Goal: Task Accomplishment & Management: Use online tool/utility

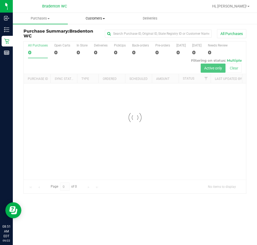
click at [93, 20] on span "Customers" at bounding box center [95, 18] width 54 height 5
click at [93, 29] on li "All customers" at bounding box center [95, 32] width 55 height 6
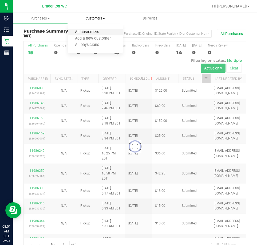
click at [89, 30] on span "All customers" at bounding box center [87, 32] width 38 height 5
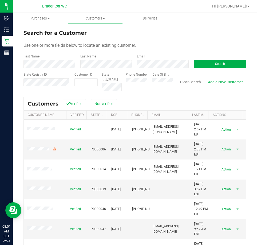
click at [52, 61] on div "First Name" at bounding box center [49, 61] width 53 height 14
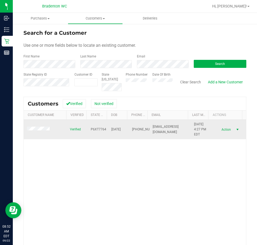
click at [221, 130] on span "Action" at bounding box center [225, 129] width 17 height 7
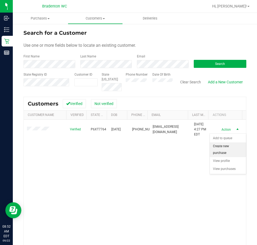
click at [224, 149] on li "Create new purchase" at bounding box center [228, 149] width 36 height 15
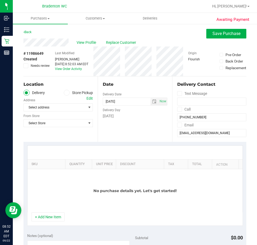
click at [66, 95] on span at bounding box center [67, 93] width 6 height 6
click at [0, 0] on input "Store Pickup" at bounding box center [0, 0] width 0 height 0
click at [62, 107] on span "Select Store" at bounding box center [55, 107] width 62 height 7
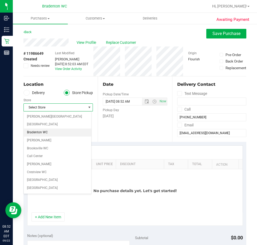
click at [51, 133] on li "Bradenton WC" at bounding box center [57, 132] width 67 height 8
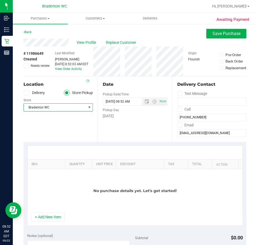
drag, startPoint x: 49, startPoint y: 218, endPoint x: 48, endPoint y: 208, distance: 9.7
click at [49, 218] on button "+ Add New Item" at bounding box center [47, 216] width 33 height 9
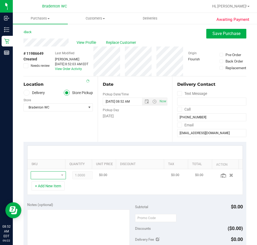
click at [44, 177] on span "NO DATA FOUND" at bounding box center [45, 174] width 28 height 7
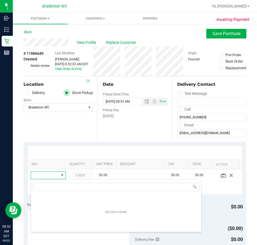
scroll to position [8, 23]
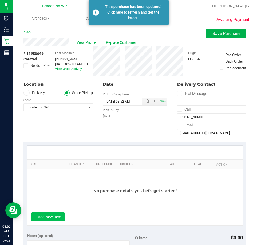
click at [53, 220] on button "+ Add New Item" at bounding box center [47, 216] width 33 height 9
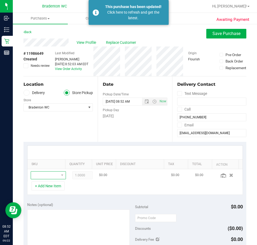
click at [47, 176] on span "NO DATA FOUND" at bounding box center [45, 174] width 28 height 7
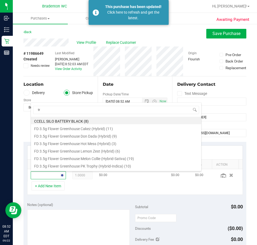
type input "trk"
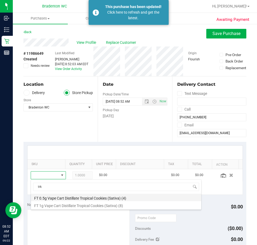
click at [99, 197] on li "FT 0.5g Vape Cart Distillate Tropical Cookies (Sativa) (4)" at bounding box center [116, 196] width 170 height 7
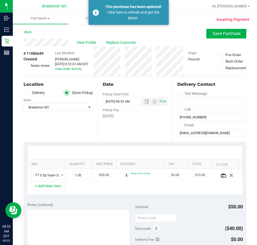
click at [50, 192] on div "+ Add New Item" at bounding box center [135, 187] width 216 height 13
click at [51, 188] on button "+ Add New Item" at bounding box center [47, 185] width 33 height 9
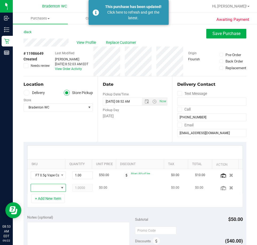
click at [45, 188] on span "NO DATA FOUND" at bounding box center [45, 187] width 28 height 7
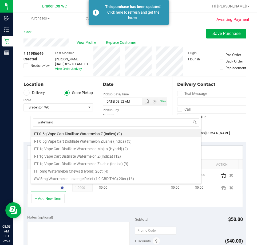
type input "watermelon"
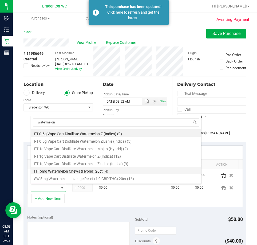
click at [59, 172] on li "HT 5mg Watermelon Chews (Hybrid) 20ct (4)" at bounding box center [116, 169] width 170 height 7
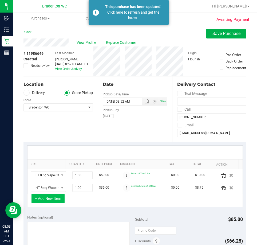
click at [50, 196] on button "+ Add New Item" at bounding box center [47, 198] width 33 height 9
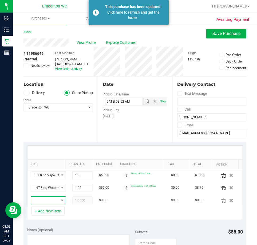
click at [59, 201] on span "NO DATA FOUND" at bounding box center [62, 199] width 7 height 7
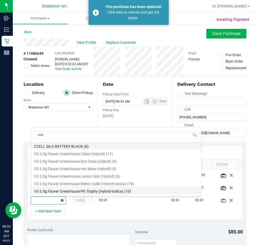
type input "mint"
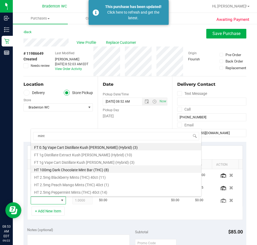
click at [75, 169] on li "HT 100mg Dark Chocolate Mint Bar (THC) (8)" at bounding box center [116, 168] width 170 height 7
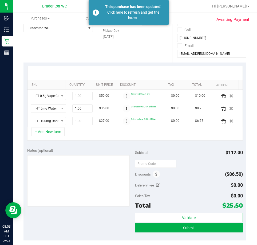
scroll to position [80, 0]
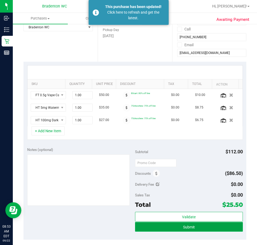
click at [200, 226] on button "Submit" at bounding box center [189, 227] width 108 height 10
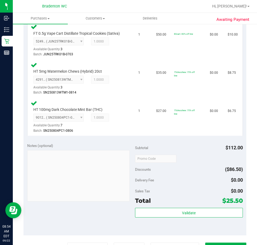
scroll to position [197, 0]
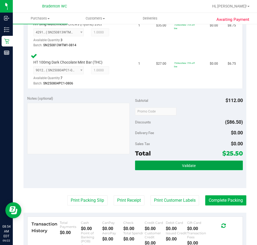
click at [177, 167] on button "Validate" at bounding box center [189, 165] width 108 height 10
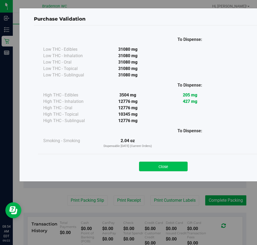
click at [160, 167] on button "Close" at bounding box center [163, 166] width 49 height 10
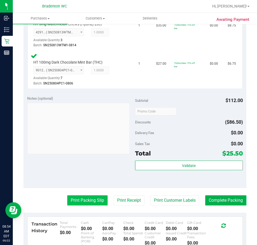
click at [84, 201] on button "Print Packing Slip" at bounding box center [87, 200] width 40 height 10
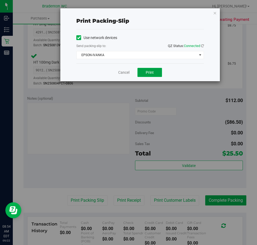
click at [153, 74] on span "Print" at bounding box center [150, 72] width 8 height 4
click at [122, 73] on link "Cancel" at bounding box center [123, 73] width 11 height 6
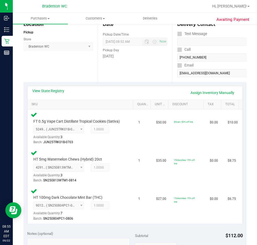
scroll to position [0, 0]
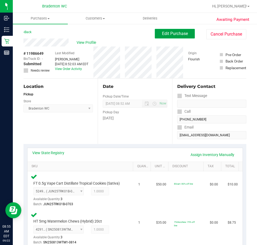
click at [169, 35] on span "Edit Purchase" at bounding box center [175, 33] width 26 height 5
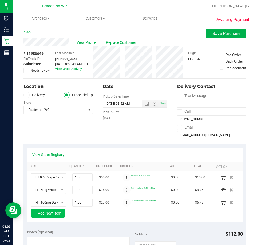
click at [49, 212] on button "+ Add New Item" at bounding box center [47, 212] width 33 height 9
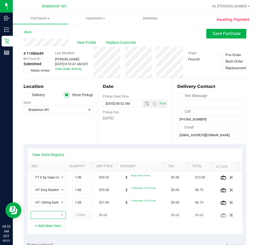
click at [44, 216] on span "NO DATA FOUND" at bounding box center [45, 214] width 28 height 7
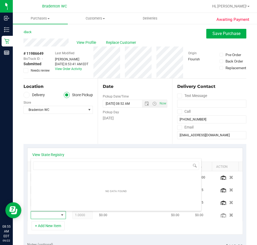
scroll to position [8, 23]
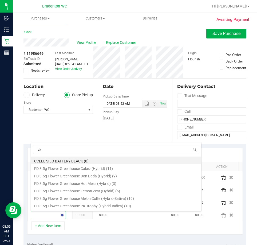
type input "zkr"
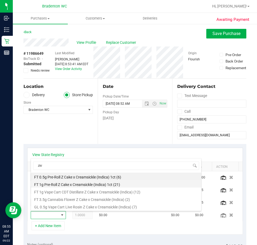
click at [69, 183] on li "FT 1g Pre-Roll Z Cake x Creamsickle (Indica) 1ct (21)" at bounding box center [116, 183] width 170 height 7
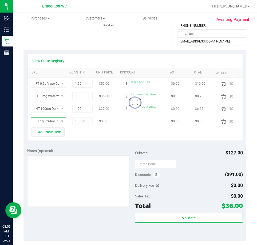
scroll to position [107, 0]
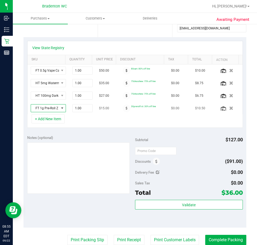
click at [60, 109] on span "NO DATA FOUND" at bounding box center [62, 108] width 4 height 4
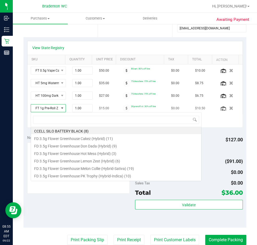
scroll to position [8, 27]
click at [60, 109] on span at bounding box center [62, 108] width 4 height 4
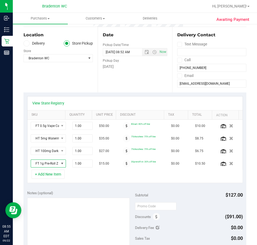
scroll to position [0, 0]
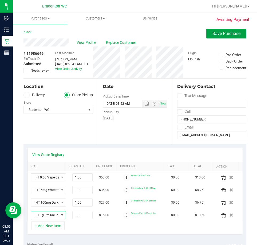
click at [215, 33] on span "Save Purchase" at bounding box center [226, 33] width 28 height 5
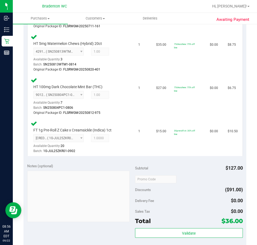
scroll to position [224, 0]
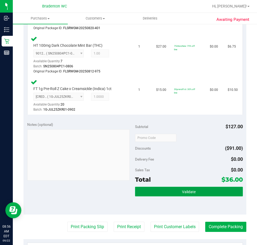
click at [163, 188] on button "Validate" at bounding box center [189, 191] width 108 height 10
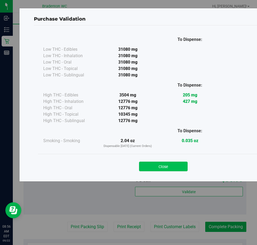
click at [158, 169] on button "Close" at bounding box center [163, 166] width 49 height 10
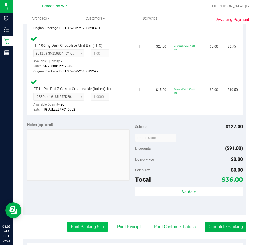
click at [79, 226] on button "Print Packing Slip" at bounding box center [87, 226] width 40 height 10
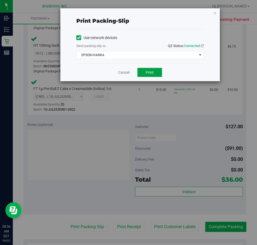
click at [149, 73] on span "Print" at bounding box center [150, 72] width 8 height 4
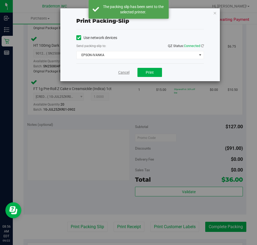
click at [121, 73] on link "Cancel" at bounding box center [123, 73] width 11 height 6
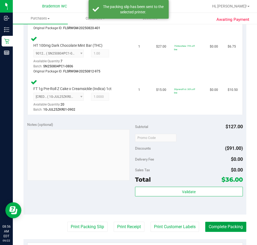
click at [216, 227] on button "Complete Packing" at bounding box center [225, 226] width 41 height 10
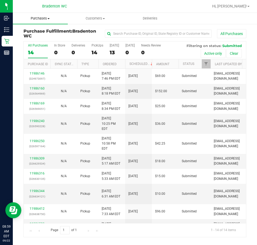
click at [45, 18] on span "Purchases" at bounding box center [40, 18] width 55 height 5
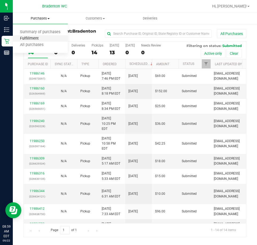
click at [37, 38] on span "Fulfillment" at bounding box center [29, 38] width 33 height 5
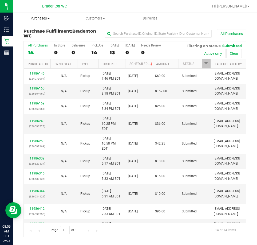
click at [46, 15] on uib-tab-heading "Purchases Summary of purchases Fulfillment All purchases" at bounding box center [40, 18] width 55 height 11
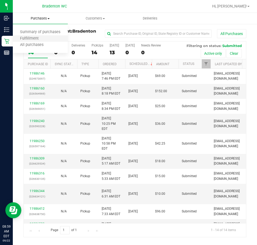
click at [40, 35] on li "Fulfillment" at bounding box center [40, 38] width 55 height 6
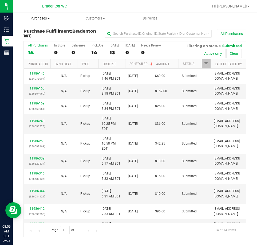
click at [47, 22] on uib-tab-heading "Purchases Summary of purchases Fulfillment All purchases" at bounding box center [40, 18] width 55 height 11
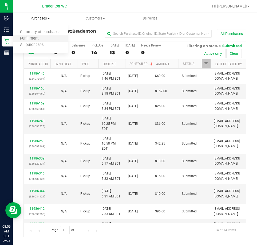
click at [38, 41] on li "Fulfillment" at bounding box center [40, 38] width 55 height 6
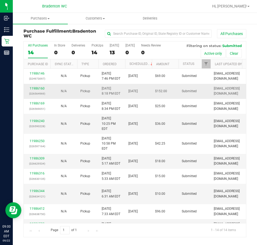
click at [36, 86] on div "11986160 (326564969)" at bounding box center [37, 91] width 20 height 10
click at [36, 89] on link "11986160" at bounding box center [37, 88] width 15 height 4
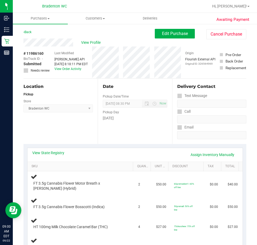
scroll to position [53, 0]
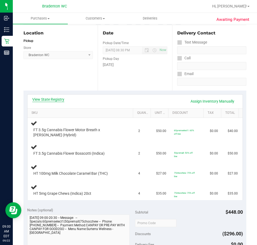
click at [48, 99] on link "View State Registry" at bounding box center [48, 99] width 32 height 5
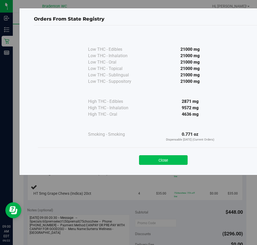
click at [180, 162] on button "Close" at bounding box center [163, 160] width 49 height 10
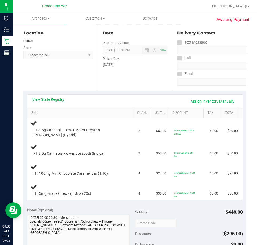
click at [60, 98] on link "View State Registry" at bounding box center [48, 99] width 32 height 5
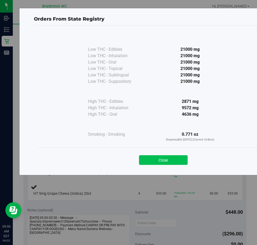
click at [177, 159] on button "Close" at bounding box center [163, 160] width 49 height 10
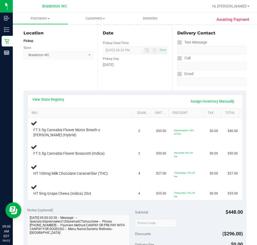
click at [61, 102] on div "View State Registry Assign Inventory Manually" at bounding box center [134, 101] width 205 height 9
click at [63, 101] on link "View State Registry" at bounding box center [48, 99] width 32 height 5
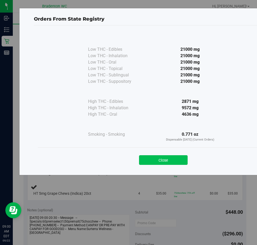
click at [176, 161] on button "Close" at bounding box center [163, 160] width 49 height 10
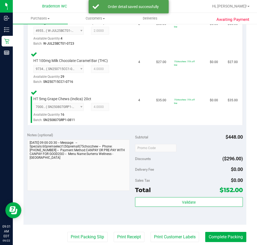
scroll to position [204, 0]
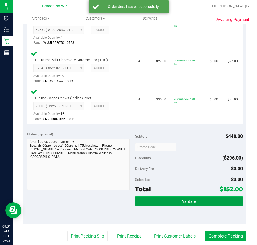
click at [160, 205] on button "Validate" at bounding box center [189, 201] width 108 height 10
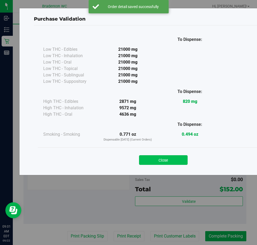
click at [162, 164] on button "Close" at bounding box center [163, 160] width 49 height 10
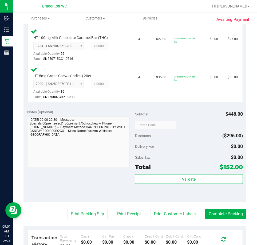
scroll to position [228, 0]
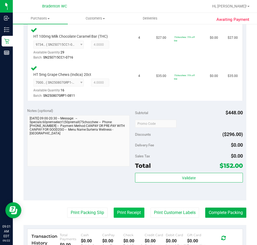
click at [114, 212] on button "Print Receipt" at bounding box center [129, 212] width 31 height 10
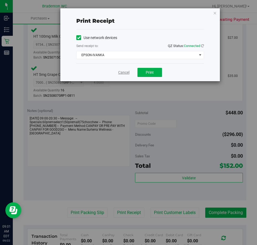
click at [122, 73] on link "Cancel" at bounding box center [123, 73] width 11 height 6
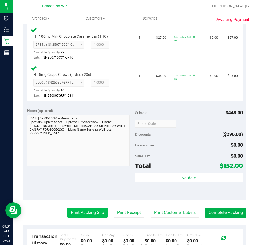
click at [76, 212] on button "Print Packing Slip" at bounding box center [87, 212] width 40 height 10
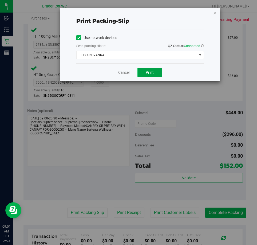
click at [147, 76] on button "Print" at bounding box center [149, 72] width 25 height 9
click at [119, 71] on link "Cancel" at bounding box center [123, 73] width 11 height 6
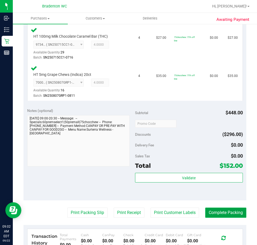
click at [217, 211] on button "Complete Packing" at bounding box center [225, 212] width 41 height 10
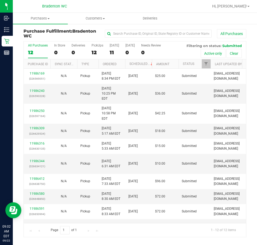
scroll to position [37, 0]
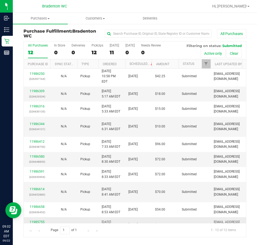
click at [41, 220] on link "11985755" at bounding box center [37, 222] width 15 height 4
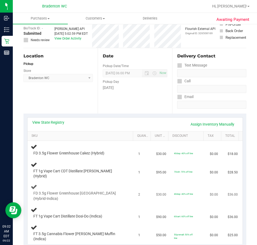
scroll to position [80, 0]
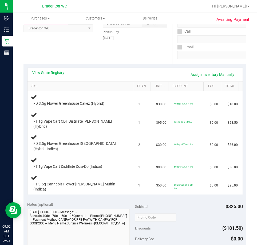
click at [54, 74] on link "View State Registry" at bounding box center [48, 72] width 32 height 5
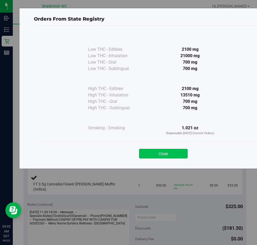
click at [177, 155] on button "Close" at bounding box center [163, 154] width 49 height 10
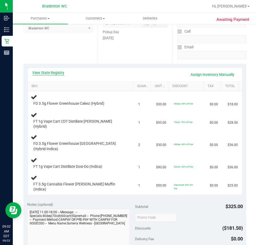
click at [60, 74] on link "View State Registry" at bounding box center [48, 72] width 32 height 5
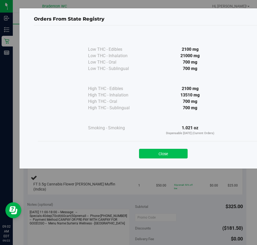
click at [156, 149] on button "Close" at bounding box center [163, 154] width 49 height 10
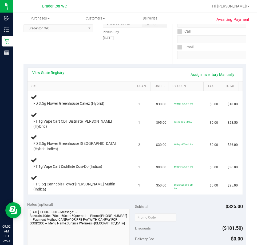
click at [63, 70] on link "View State Registry" at bounding box center [48, 72] width 32 height 5
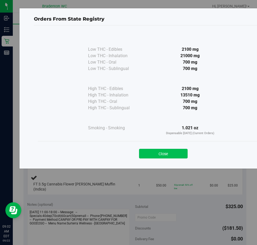
click at [181, 153] on button "Close" at bounding box center [163, 154] width 49 height 10
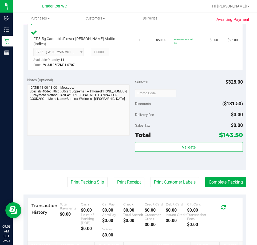
scroll to position [310, 0]
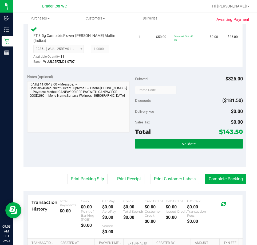
click at [168, 139] on button "Validate" at bounding box center [189, 144] width 108 height 10
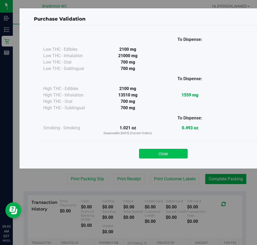
click at [150, 154] on button "Close" at bounding box center [163, 154] width 49 height 10
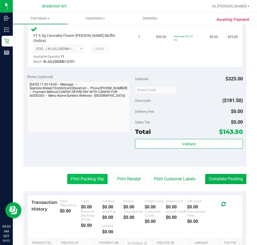
click at [88, 174] on button "Print Packing Slip" at bounding box center [87, 179] width 40 height 10
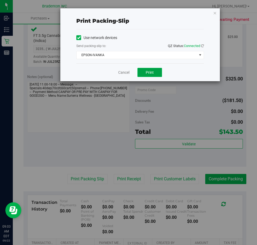
click at [146, 76] on button "Print" at bounding box center [149, 72] width 25 height 9
click at [122, 71] on link "Cancel" at bounding box center [123, 73] width 11 height 6
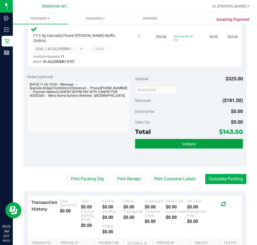
click at [204, 139] on button "Validate" at bounding box center [189, 144] width 108 height 10
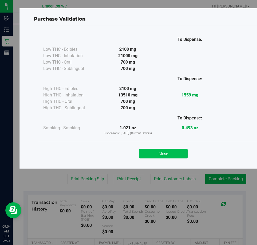
click at [169, 152] on button "Close" at bounding box center [163, 154] width 49 height 10
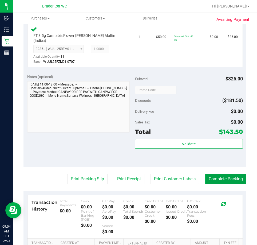
click at [211, 174] on button "Complete Packing" at bounding box center [225, 179] width 41 height 10
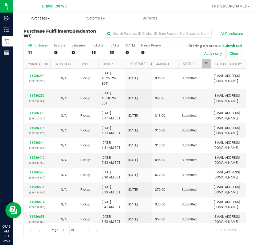
click at [46, 19] on span "Purchases" at bounding box center [40, 18] width 55 height 5
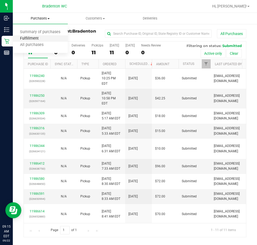
click at [39, 39] on span "Fulfillment" at bounding box center [29, 38] width 33 height 5
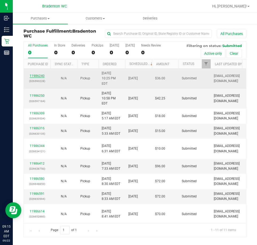
click at [39, 74] on link "11986240" at bounding box center [37, 76] width 15 height 4
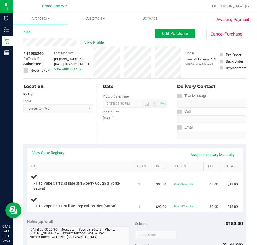
click at [56, 153] on link "View State Registry" at bounding box center [48, 152] width 32 height 5
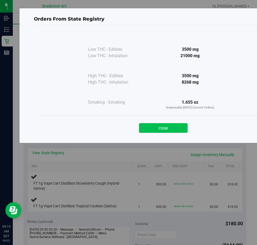
click at [165, 128] on button "Close" at bounding box center [163, 128] width 49 height 10
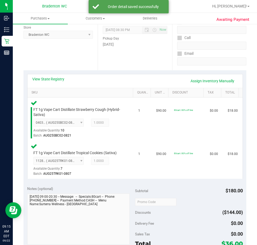
scroll to position [173, 0]
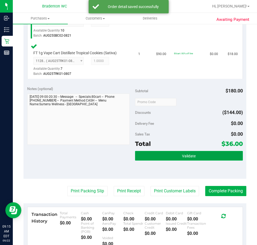
click at [177, 156] on button "Validate" at bounding box center [189, 156] width 108 height 10
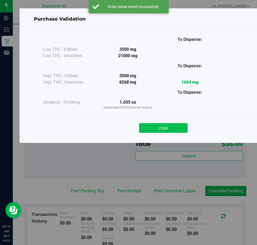
click at [171, 131] on button "Close" at bounding box center [163, 128] width 49 height 10
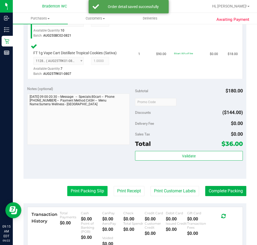
click at [92, 194] on button "Print Packing Slip" at bounding box center [87, 191] width 40 height 10
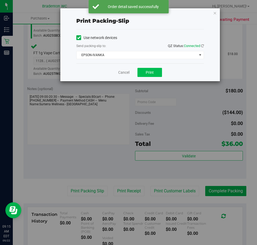
click at [149, 72] on span "Print" at bounding box center [150, 72] width 8 height 4
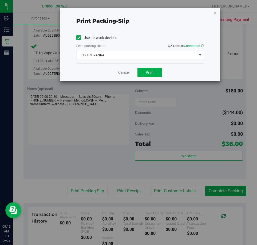
click at [120, 72] on link "Cancel" at bounding box center [123, 73] width 11 height 6
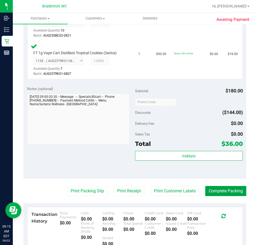
click at [223, 188] on button "Complete Packing" at bounding box center [225, 191] width 41 height 10
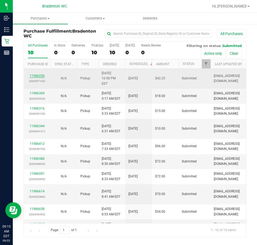
click at [38, 74] on link "11986250" at bounding box center [37, 76] width 15 height 4
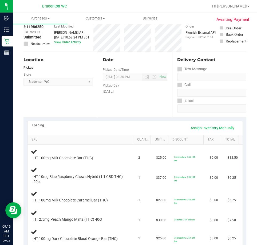
scroll to position [52, 0]
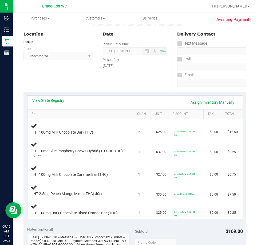
click at [57, 101] on link "View State Registry" at bounding box center [48, 100] width 32 height 5
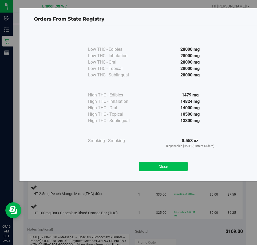
click at [160, 166] on button "Close" at bounding box center [163, 166] width 49 height 10
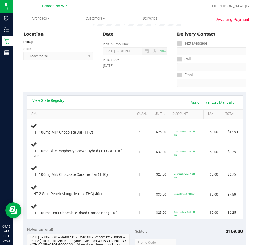
click at [58, 100] on link "View State Registry" at bounding box center [48, 100] width 32 height 5
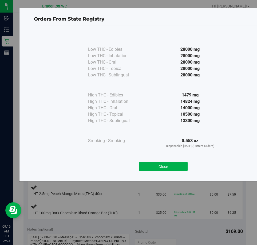
click at [165, 172] on div "Close" at bounding box center [163, 165] width 251 height 22
click at [162, 164] on button "Close" at bounding box center [163, 166] width 49 height 10
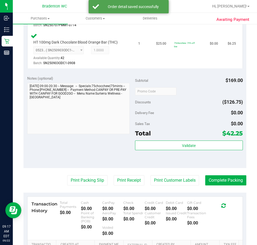
scroll to position [302, 0]
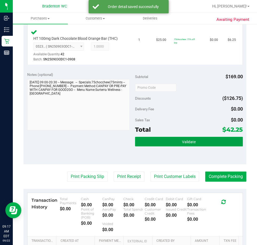
click at [163, 137] on button "Validate" at bounding box center [189, 142] width 108 height 10
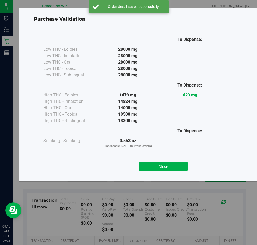
click at [152, 155] on div "Close" at bounding box center [163, 165] width 251 height 22
click at [152, 166] on button "Close" at bounding box center [163, 166] width 49 height 10
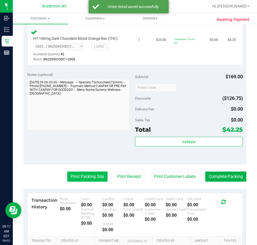
click at [84, 177] on button "Print Packing Slip" at bounding box center [87, 176] width 40 height 10
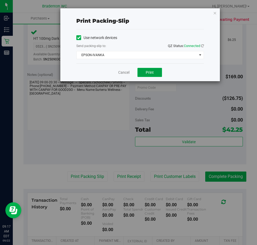
click at [150, 73] on span "Print" at bounding box center [150, 72] width 8 height 4
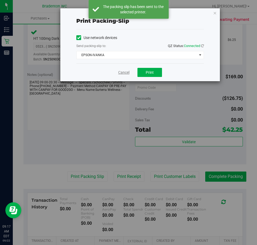
click at [120, 71] on link "Cancel" at bounding box center [123, 73] width 11 height 6
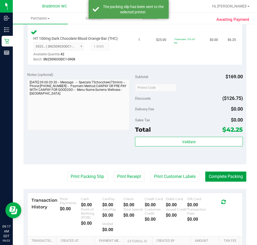
click at [215, 175] on button "Complete Packing" at bounding box center [225, 176] width 41 height 10
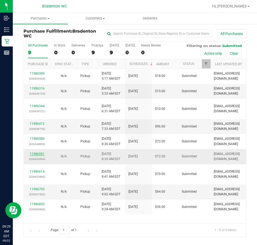
click at [39, 152] on link "11986591" at bounding box center [37, 154] width 15 height 4
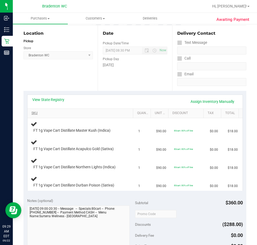
scroll to position [53, 0]
click at [49, 101] on link "View State Registry" at bounding box center [48, 99] width 32 height 5
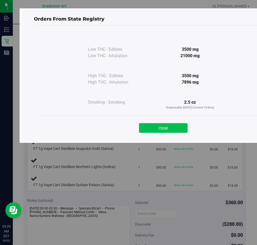
click at [162, 127] on button "Close" at bounding box center [163, 128] width 49 height 10
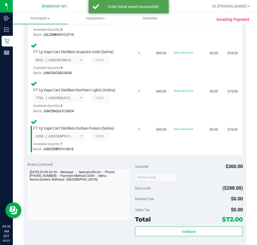
scroll to position [182, 0]
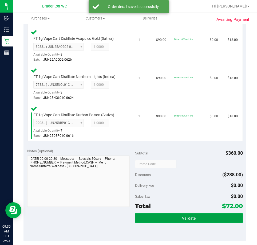
click at [167, 214] on button "Validate" at bounding box center [189, 218] width 108 height 10
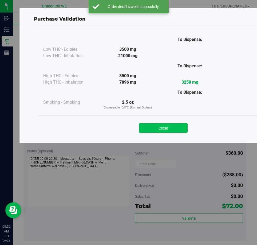
click at [163, 125] on button "Close" at bounding box center [163, 128] width 49 height 10
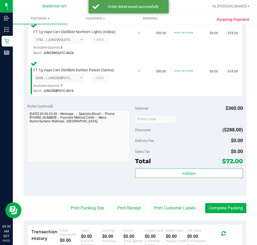
scroll to position [227, 0]
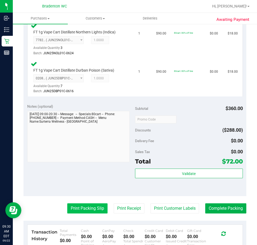
click at [76, 211] on button "Print Packing Slip" at bounding box center [87, 208] width 40 height 10
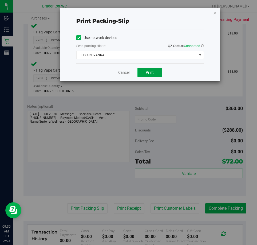
click at [150, 74] on span "Print" at bounding box center [150, 72] width 8 height 4
click at [121, 74] on link "Cancel" at bounding box center [123, 73] width 11 height 6
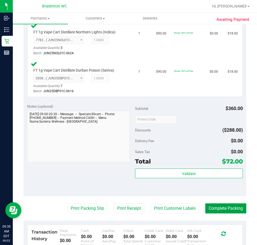
click at [217, 211] on button "Complete Packing" at bounding box center [225, 208] width 41 height 10
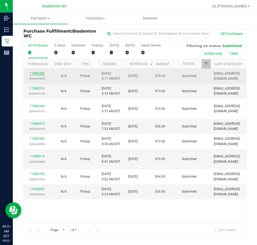
click at [43, 73] on link "11986309" at bounding box center [37, 74] width 15 height 4
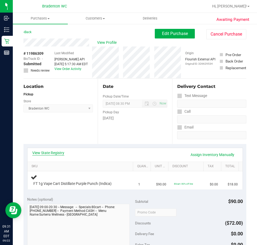
click at [55, 152] on link "View State Registry" at bounding box center [48, 152] width 32 height 5
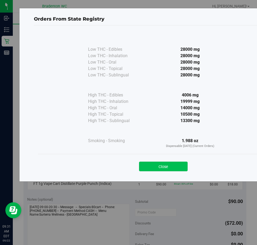
click at [173, 169] on button "Close" at bounding box center [163, 166] width 49 height 10
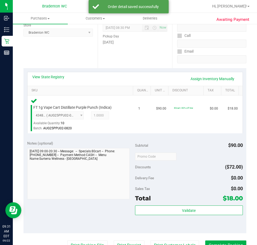
scroll to position [121, 0]
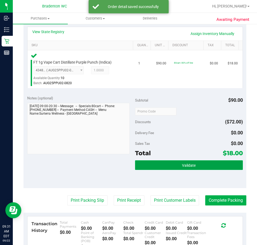
click at [169, 169] on button "Validate" at bounding box center [189, 165] width 108 height 10
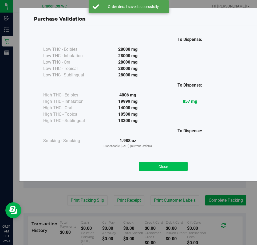
click at [156, 170] on button "Close" at bounding box center [163, 166] width 49 height 10
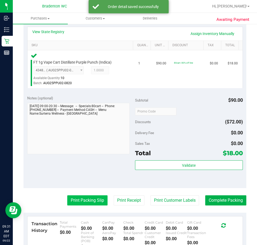
click at [79, 196] on button "Print Packing Slip" at bounding box center [87, 200] width 40 height 10
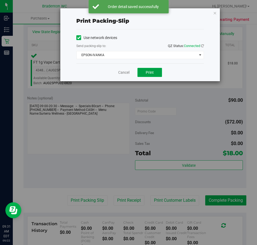
click at [149, 74] on span "Print" at bounding box center [150, 72] width 8 height 4
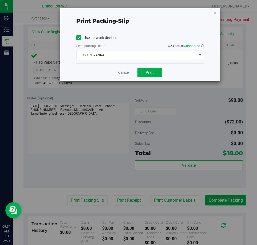
click at [121, 74] on link "Cancel" at bounding box center [123, 73] width 11 height 6
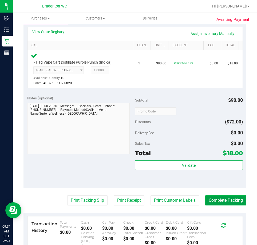
click at [227, 196] on button "Complete Packing" at bounding box center [225, 200] width 41 height 10
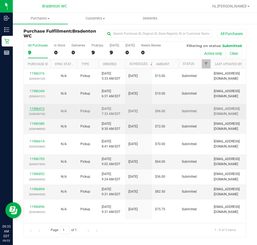
click at [41, 108] on link "11986412" at bounding box center [37, 109] width 15 height 4
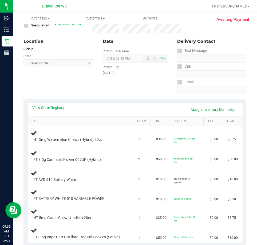
scroll to position [45, 0]
click at [56, 108] on link "View State Registry" at bounding box center [48, 107] width 32 height 5
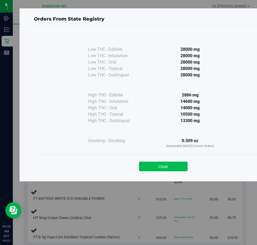
click at [159, 170] on button "Close" at bounding box center [163, 166] width 49 height 10
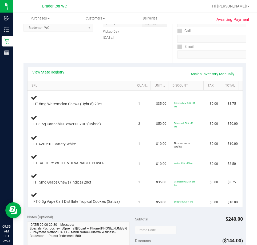
scroll to position [80, 0]
click at [109, 76] on div "View State Registry Assign Inventory Manually" at bounding box center [134, 74] width 205 height 9
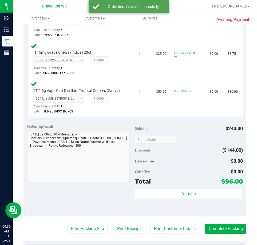
scroll to position [297, 0]
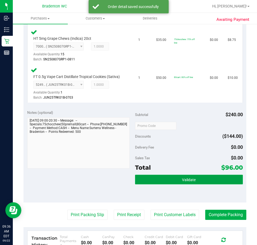
click at [166, 183] on button "Validate" at bounding box center [189, 179] width 108 height 10
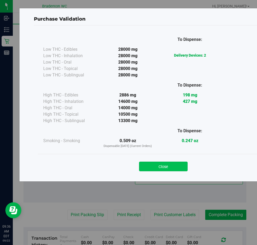
click at [159, 163] on button "Close" at bounding box center [163, 166] width 49 height 10
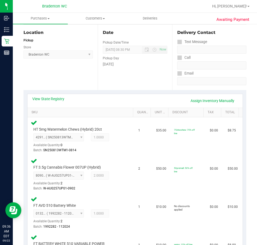
scroll to position [0, 0]
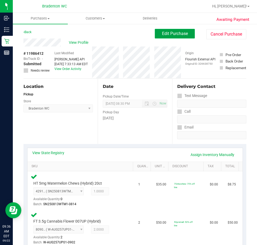
click at [179, 34] on span "Edit Purchase" at bounding box center [175, 33] width 26 height 5
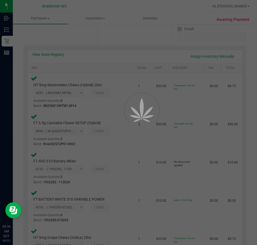
scroll to position [98, 0]
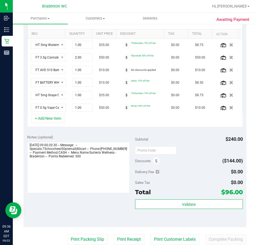
scroll to position [134, 0]
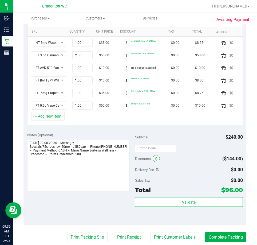
click at [155, 158] on icon at bounding box center [156, 159] width 2 height 4
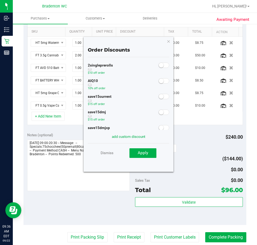
click at [159, 82] on small at bounding box center [161, 80] width 5 height 5
click at [145, 157] on button "Apply" at bounding box center [142, 153] width 27 height 10
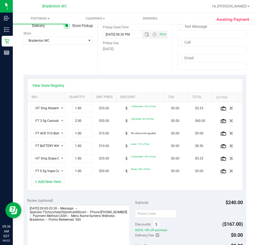
scroll to position [0, 0]
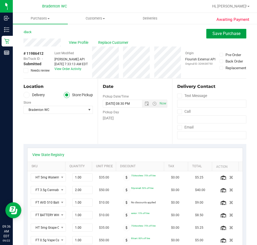
click at [220, 35] on span "Save Purchase" at bounding box center [226, 33] width 28 height 5
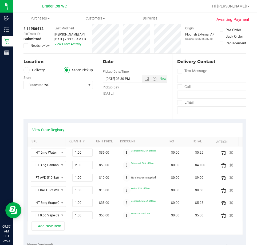
scroll to position [100, 0]
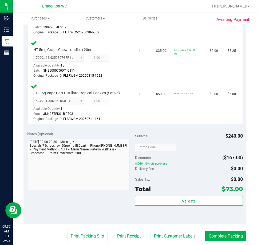
scroll to position [401, 0]
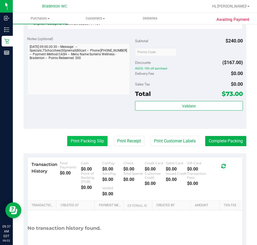
click at [83, 140] on button "Print Packing Slip" at bounding box center [87, 141] width 40 height 10
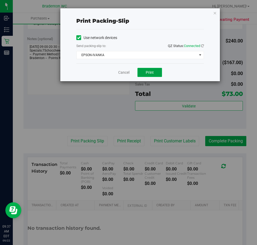
click at [150, 76] on button "Print" at bounding box center [149, 72] width 25 height 9
click at [120, 73] on link "Cancel" at bounding box center [123, 73] width 11 height 6
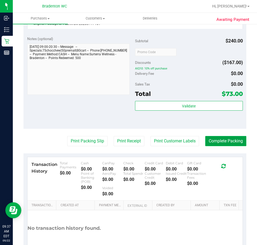
click at [217, 137] on button "Complete Packing" at bounding box center [225, 141] width 41 height 10
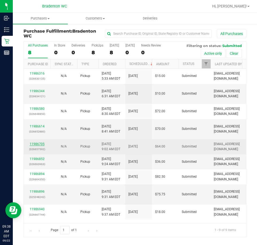
click at [42, 142] on link "11986705" at bounding box center [37, 144] width 15 height 4
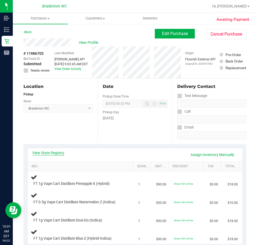
click at [58, 152] on link "View State Registry" at bounding box center [48, 152] width 32 height 5
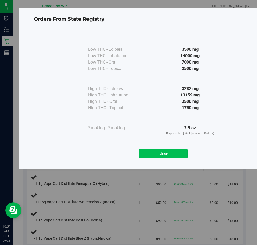
click at [167, 157] on button "Close" at bounding box center [163, 154] width 49 height 10
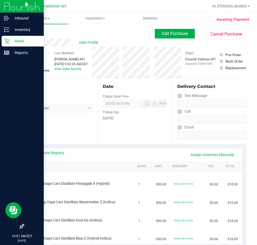
click at [7, 43] on icon at bounding box center [6, 40] width 5 height 5
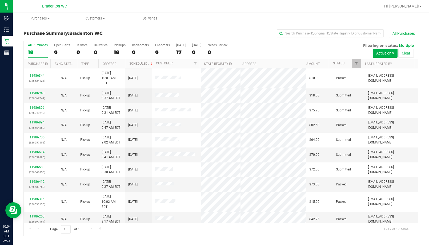
click at [218, 27] on div "Purchase Summary: Bradenton WC All Purchases All Purchases 18 Open Carts 0 In S…" at bounding box center [221, 131] width 416 height 217
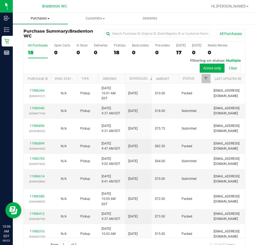
click at [43, 18] on span "Purchases" at bounding box center [40, 18] width 55 height 5
click at [45, 38] on li "Fulfillment" at bounding box center [40, 38] width 55 height 6
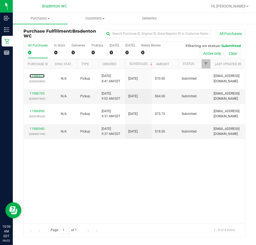
click at [41, 74] on link "11986614" at bounding box center [37, 76] width 15 height 4
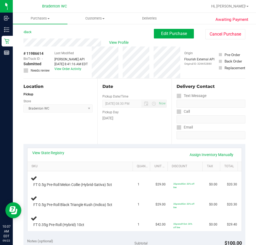
click at [57, 156] on div "View State Registry Assign Inventory Manually" at bounding box center [134, 154] width 205 height 9
click at [56, 152] on link "View State Registry" at bounding box center [48, 152] width 32 height 5
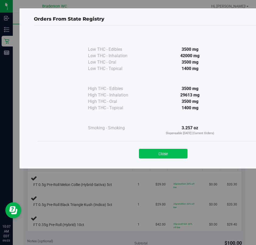
click at [164, 153] on button "Close" at bounding box center [163, 154] width 49 height 10
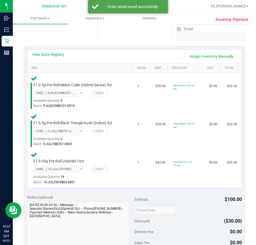
scroll to position [137, 0]
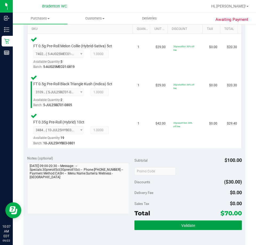
click at [162, 229] on button "Validate" at bounding box center [188, 225] width 108 height 10
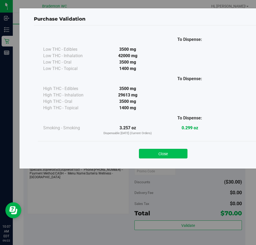
click at [159, 156] on button "Close" at bounding box center [163, 154] width 49 height 10
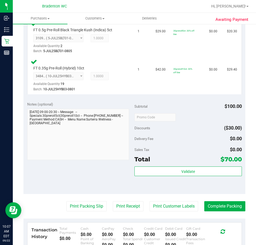
scroll to position [206, 0]
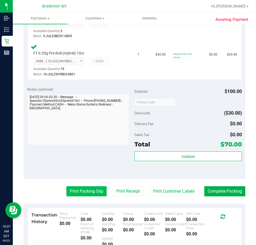
click at [81, 192] on button "Print Packing Slip" at bounding box center [86, 191] width 40 height 10
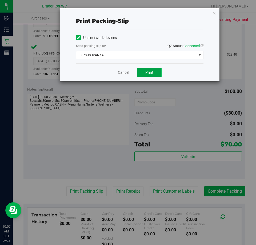
click at [155, 75] on button "Print" at bounding box center [149, 72] width 25 height 9
click at [127, 74] on link "Cancel" at bounding box center [123, 73] width 11 height 6
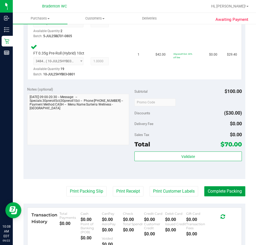
click at [211, 194] on button "Complete Packing" at bounding box center [224, 191] width 41 height 10
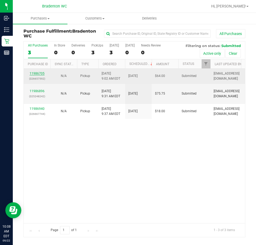
click at [41, 74] on link "11986705" at bounding box center [37, 74] width 15 height 4
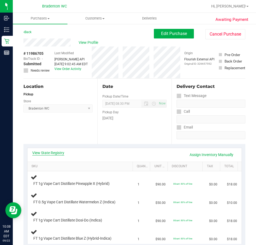
click at [59, 154] on link "View State Registry" at bounding box center [48, 152] width 32 height 5
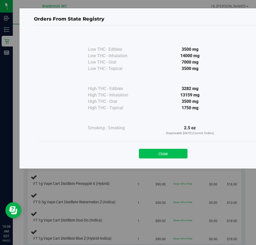
click at [180, 153] on button "Close" at bounding box center [163, 154] width 49 height 10
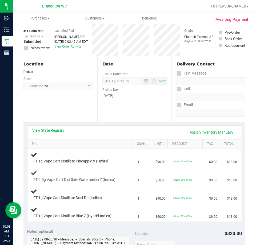
scroll to position [53, 0]
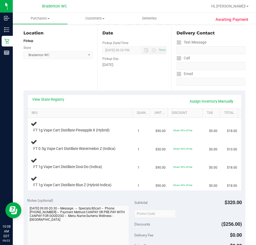
click at [57, 95] on div "View State Registry Assign Inventory Manually" at bounding box center [134, 101] width 214 height 14
click at [52, 97] on link "View State Registry" at bounding box center [48, 99] width 32 height 5
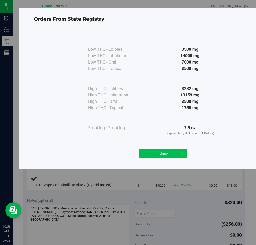
click at [179, 155] on button "Close" at bounding box center [163, 154] width 49 height 10
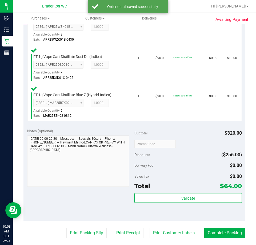
scroll to position [212, 0]
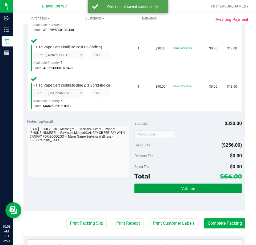
click at [184, 191] on button "Validate" at bounding box center [188, 188] width 108 height 10
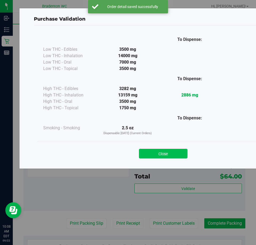
click at [170, 157] on button "Close" at bounding box center [163, 154] width 49 height 10
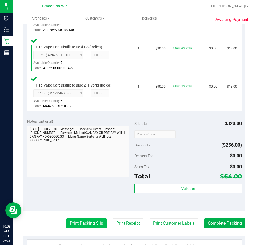
click at [79, 221] on button "Print Packing Slip" at bounding box center [86, 223] width 40 height 10
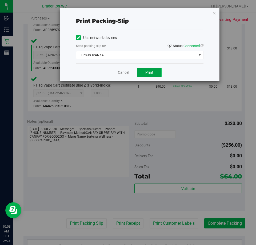
click at [151, 76] on button "Print" at bounding box center [149, 72] width 25 height 9
click at [126, 73] on link "Cancel" at bounding box center [123, 73] width 11 height 6
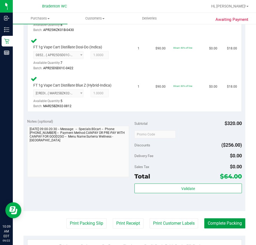
click at [217, 220] on button "Complete Packing" at bounding box center [224, 223] width 41 height 10
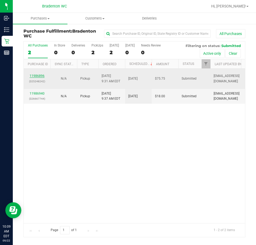
click at [38, 77] on link "11986896" at bounding box center [37, 76] width 15 height 4
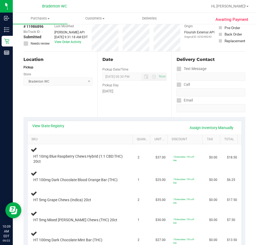
scroll to position [33, 0]
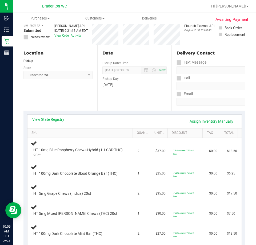
click at [56, 118] on link "View State Registry" at bounding box center [48, 119] width 32 height 5
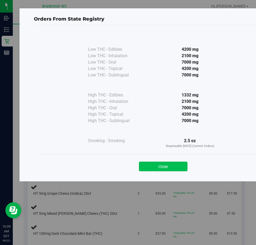
click at [168, 170] on button "Close" at bounding box center [163, 166] width 49 height 10
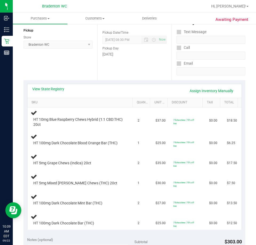
scroll to position [66, 0]
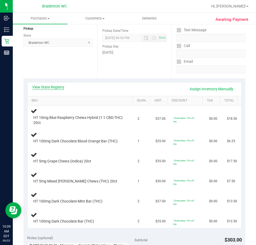
click at [59, 88] on link "View State Registry" at bounding box center [48, 86] width 32 height 5
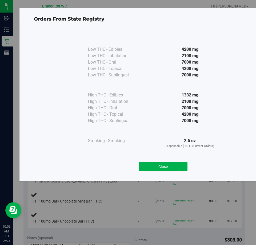
click at [156, 172] on div "Close" at bounding box center [163, 165] width 251 height 22
click at [145, 174] on div "Close" at bounding box center [163, 165] width 251 height 22
click at [152, 166] on button "Close" at bounding box center [163, 166] width 49 height 10
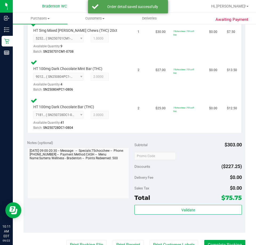
scroll to position [299, 0]
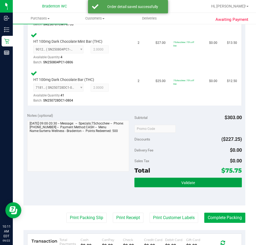
click at [178, 179] on button "Validate" at bounding box center [188, 182] width 108 height 10
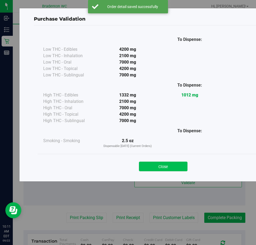
click at [162, 170] on button "Close" at bounding box center [163, 166] width 49 height 10
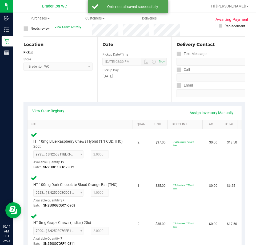
scroll to position [0, 0]
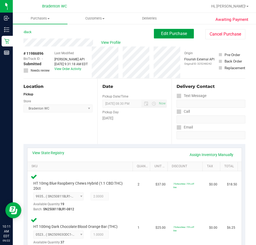
click at [182, 35] on span "Edit Purchase" at bounding box center [174, 33] width 26 height 5
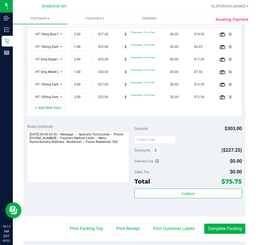
scroll to position [145, 0]
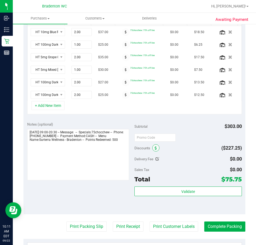
click at [155, 148] on icon at bounding box center [156, 148] width 2 height 4
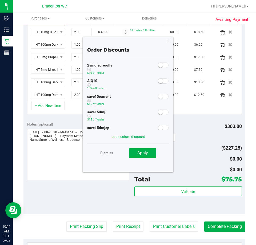
click at [158, 82] on small at bounding box center [160, 80] width 5 height 5
click at [149, 157] on button "Apply" at bounding box center [142, 153] width 27 height 10
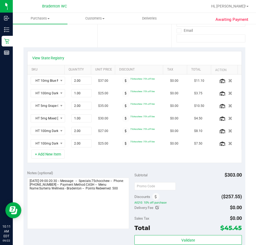
scroll to position [0, 0]
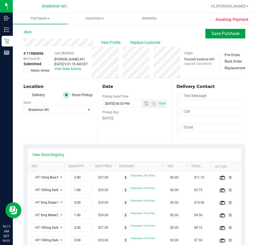
click at [216, 35] on span "Save Purchase" at bounding box center [226, 33] width 28 height 5
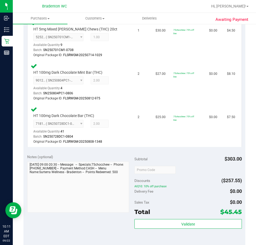
scroll to position [328, 0]
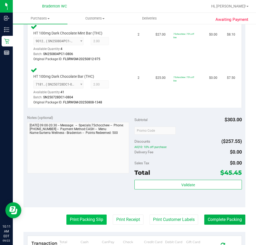
click at [92, 216] on button "Print Packing Slip" at bounding box center [86, 219] width 40 height 10
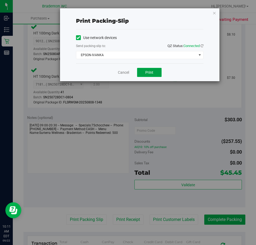
click at [148, 73] on span "Print" at bounding box center [149, 72] width 8 height 4
click at [121, 72] on link "Cancel" at bounding box center [123, 73] width 11 height 6
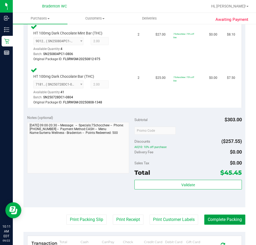
click at [218, 223] on button "Complete Packing" at bounding box center [224, 219] width 41 height 10
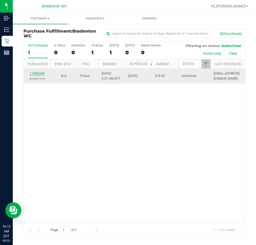
click at [34, 74] on link "11986940" at bounding box center [37, 74] width 15 height 4
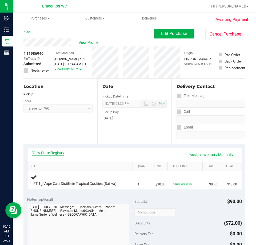
click at [51, 154] on link "View State Registry" at bounding box center [48, 152] width 32 height 5
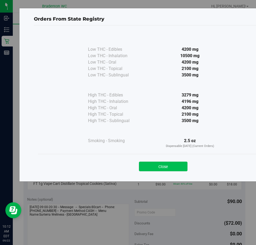
click at [172, 166] on button "Close" at bounding box center [163, 166] width 49 height 10
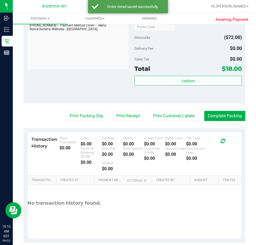
scroll to position [213, 0]
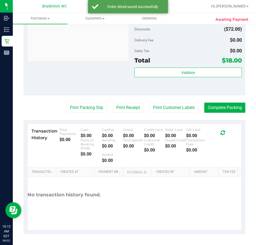
click at [196, 83] on div "Validate" at bounding box center [188, 79] width 108 height 24
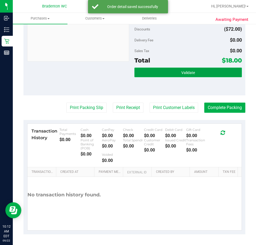
click at [191, 74] on span "Validate" at bounding box center [188, 72] width 14 height 4
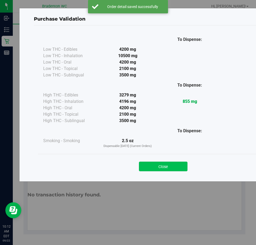
click at [166, 170] on button "Close" at bounding box center [163, 166] width 49 height 10
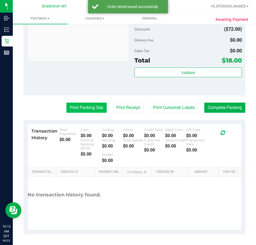
click at [76, 112] on button "Print Packing Slip" at bounding box center [86, 107] width 40 height 10
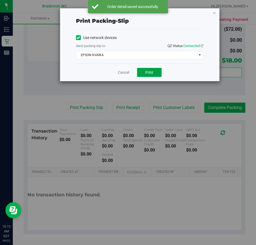
click at [147, 76] on button "Print" at bounding box center [149, 72] width 25 height 9
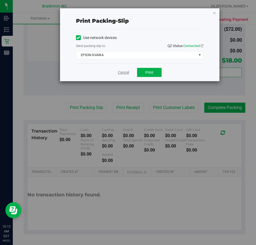
click at [121, 70] on link "Cancel" at bounding box center [123, 73] width 11 height 6
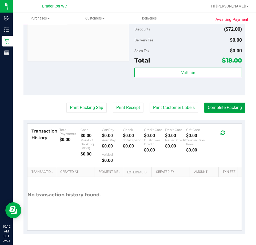
click at [220, 112] on button "Complete Packing" at bounding box center [224, 107] width 41 height 10
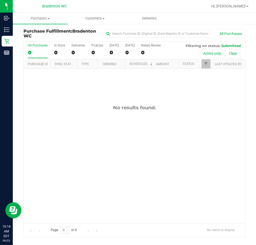
click at [82, 156] on div "No results found." at bounding box center [134, 164] width 221 height 190
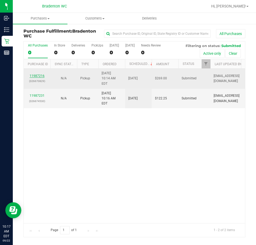
click at [38, 74] on link "11987216" at bounding box center [37, 76] width 15 height 4
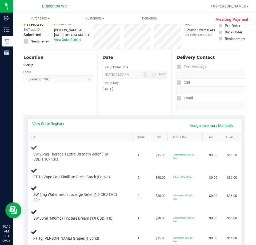
scroll to position [80, 0]
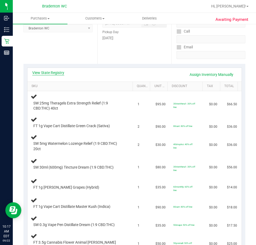
click at [55, 74] on link "View State Registry" at bounding box center [48, 72] width 32 height 5
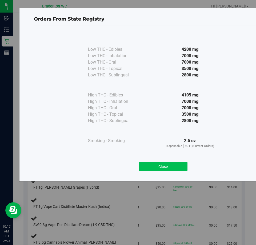
click at [164, 162] on button "Close" at bounding box center [163, 166] width 49 height 10
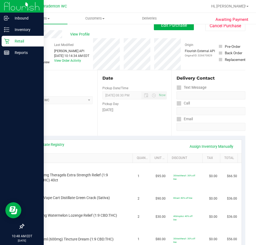
scroll to position [0, 0]
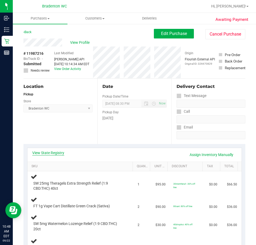
click at [57, 152] on link "View State Registry" at bounding box center [48, 152] width 32 height 5
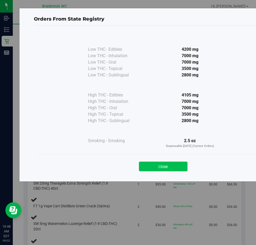
click at [152, 169] on button "Close" at bounding box center [163, 166] width 49 height 10
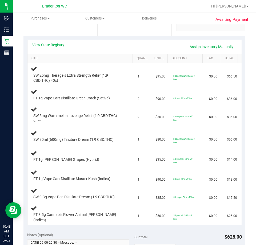
scroll to position [108, 0]
click at [60, 46] on link "View State Registry" at bounding box center [48, 44] width 32 height 5
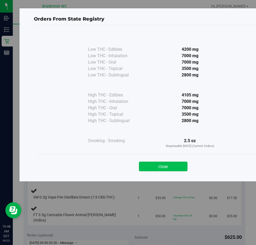
click at [168, 169] on button "Close" at bounding box center [163, 166] width 49 height 10
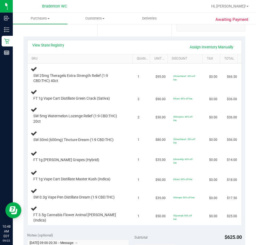
click at [57, 41] on div "View State Registry Assign Inventory Manually" at bounding box center [134, 47] width 214 height 14
click at [57, 46] on link "View State Registry" at bounding box center [48, 44] width 32 height 5
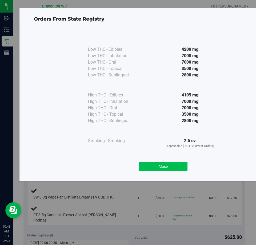
click at [171, 168] on button "Close" at bounding box center [163, 166] width 49 height 10
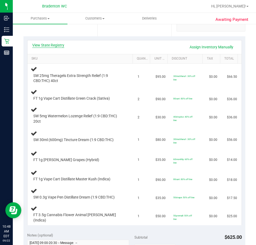
click at [58, 46] on link "View State Registry" at bounding box center [48, 44] width 32 height 5
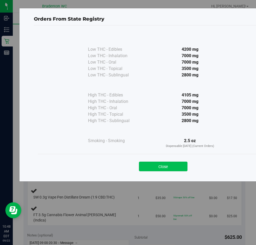
click at [169, 164] on button "Close" at bounding box center [163, 166] width 49 height 10
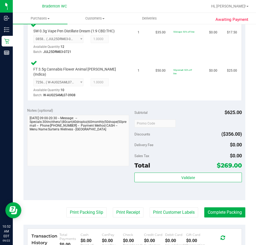
scroll to position [395, 0]
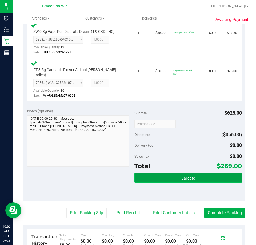
click at [148, 176] on button "Validate" at bounding box center [188, 178] width 108 height 10
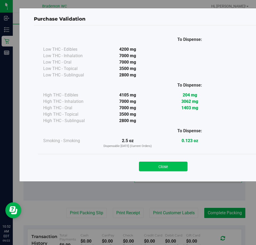
click at [151, 170] on button "Close" at bounding box center [163, 166] width 49 height 10
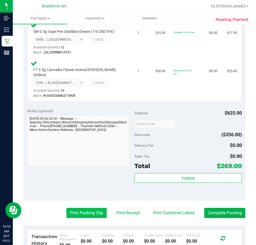
click at [80, 208] on button "Print Packing Slip" at bounding box center [86, 213] width 40 height 10
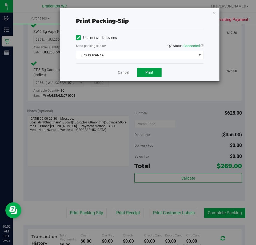
click at [145, 76] on button "Print" at bounding box center [149, 72] width 25 height 9
click at [123, 80] on div "Cancel Print" at bounding box center [140, 72] width 128 height 18
click at [113, 73] on div "Cancel Print" at bounding box center [140, 72] width 128 height 18
click at [125, 63] on div "Cancel Print" at bounding box center [140, 72] width 128 height 18
click at [124, 74] on link "Cancel" at bounding box center [123, 73] width 11 height 6
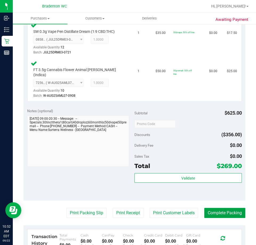
click at [223, 208] on button "Complete Packing" at bounding box center [224, 213] width 41 height 10
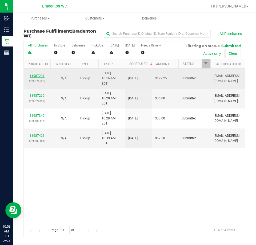
click at [39, 74] on link "11987231" at bounding box center [37, 76] width 15 height 4
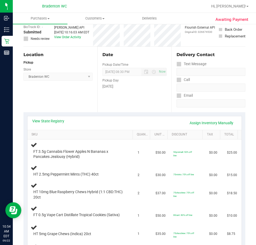
scroll to position [64, 0]
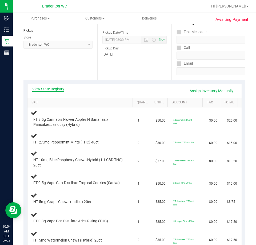
click at [50, 90] on link "View State Registry" at bounding box center [48, 88] width 32 height 5
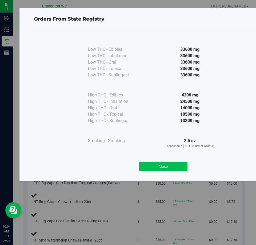
click at [160, 169] on button "Close" at bounding box center [163, 166] width 49 height 10
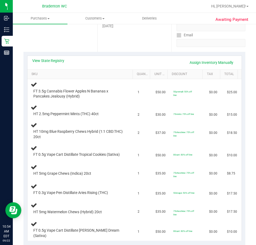
scroll to position [111, 0]
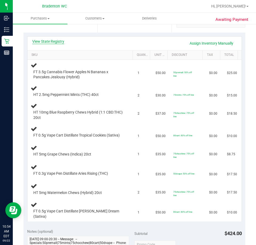
click at [56, 42] on link "View State Registry" at bounding box center [48, 41] width 32 height 5
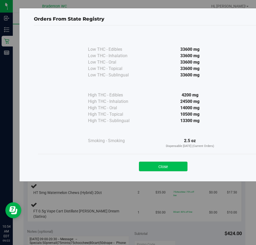
click at [172, 170] on button "Close" at bounding box center [163, 166] width 49 height 10
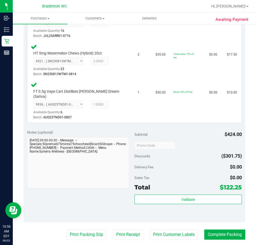
scroll to position [392, 0]
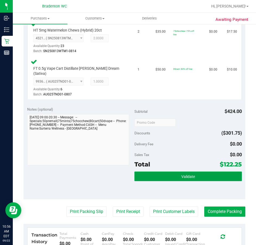
click at [174, 177] on button "Validate" at bounding box center [188, 176] width 108 height 10
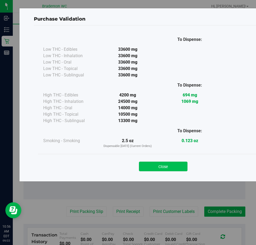
click at [160, 164] on button "Close" at bounding box center [163, 166] width 49 height 10
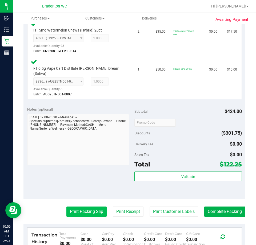
click at [78, 213] on button "Print Packing Slip" at bounding box center [86, 211] width 40 height 10
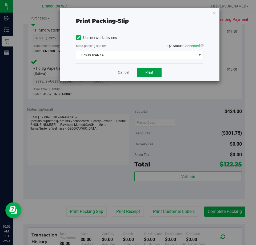
click at [149, 74] on span "Print" at bounding box center [149, 72] width 8 height 4
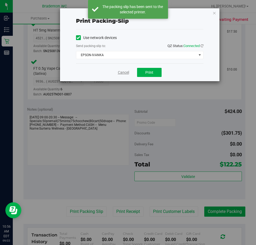
click at [127, 73] on link "Cancel" at bounding box center [123, 73] width 11 height 6
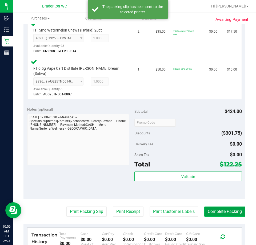
click at [227, 215] on button "Complete Packing" at bounding box center [224, 211] width 41 height 10
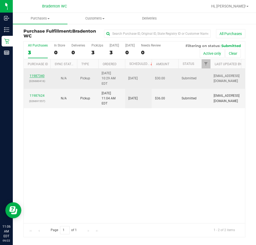
click at [40, 74] on link "11987340" at bounding box center [37, 76] width 15 height 4
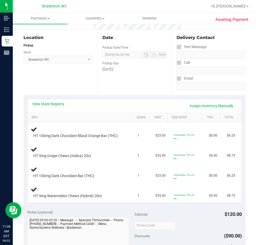
scroll to position [53, 0]
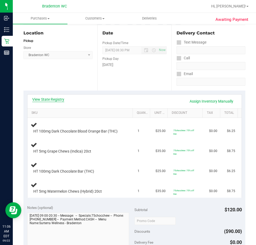
click at [61, 98] on link "View State Registry" at bounding box center [48, 99] width 32 height 5
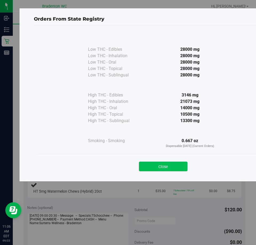
click at [162, 169] on button "Close" at bounding box center [163, 166] width 49 height 10
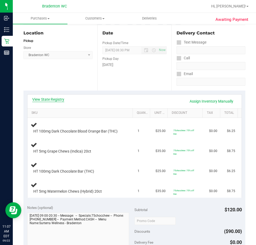
click at [61, 99] on link "View State Registry" at bounding box center [48, 99] width 32 height 5
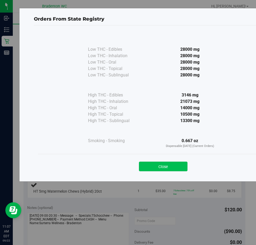
click at [160, 170] on button "Close" at bounding box center [163, 166] width 49 height 10
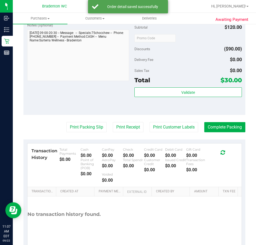
scroll to position [310, 0]
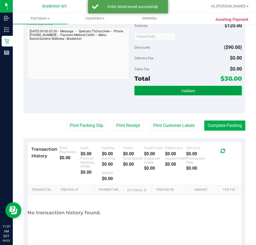
click at [173, 92] on button "Validate" at bounding box center [188, 91] width 108 height 10
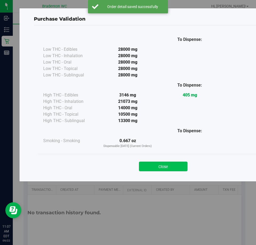
click at [167, 169] on button "Close" at bounding box center [163, 166] width 49 height 10
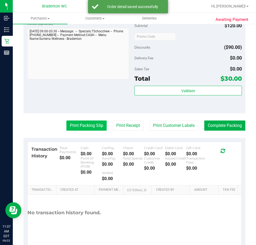
click at [88, 129] on button "Print Packing Slip" at bounding box center [86, 125] width 40 height 10
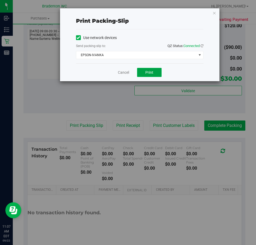
click at [152, 76] on button "Print" at bounding box center [149, 72] width 25 height 9
click at [119, 72] on link "Cancel" at bounding box center [123, 73] width 11 height 6
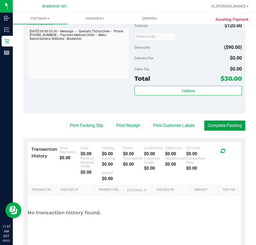
click at [213, 123] on button "Complete Packing" at bounding box center [224, 125] width 41 height 10
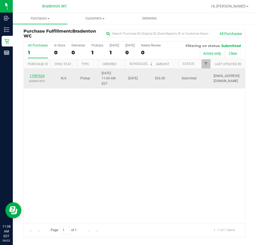
click at [39, 74] on link "11987624" at bounding box center [37, 76] width 15 height 4
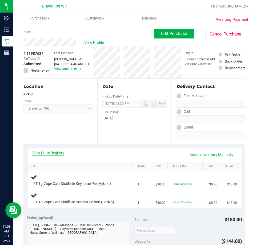
click at [59, 154] on link "View State Registry" at bounding box center [48, 152] width 32 height 5
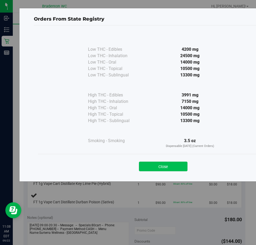
click at [169, 165] on button "Close" at bounding box center [163, 166] width 49 height 10
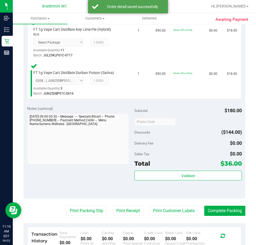
scroll to position [154, 0]
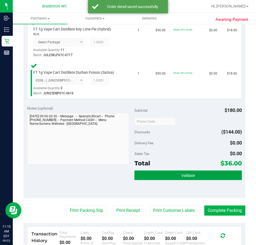
click at [163, 179] on button "Validate" at bounding box center [188, 175] width 108 height 10
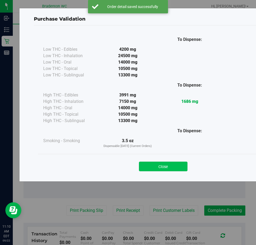
click at [165, 164] on button "Close" at bounding box center [163, 166] width 49 height 10
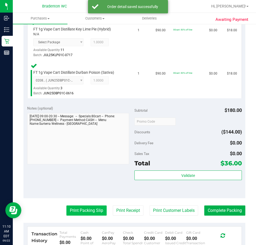
click at [76, 214] on button "Print Packing Slip" at bounding box center [86, 210] width 40 height 10
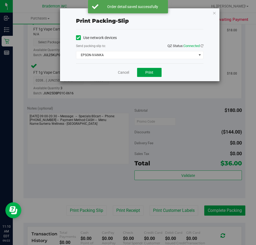
click at [146, 76] on button "Print" at bounding box center [149, 72] width 25 height 9
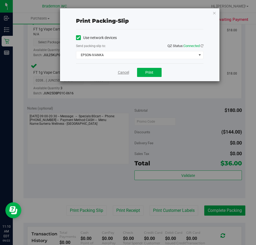
click at [127, 73] on link "Cancel" at bounding box center [123, 73] width 11 height 6
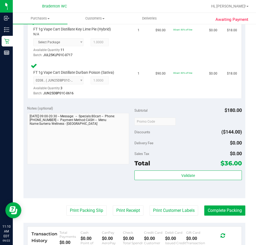
click at [214, 194] on div "Notes (optional) Subtotal $180.00 Discounts ($144.00) Delivery Fee $0.00 Sales …" at bounding box center [134, 150] width 222 height 96
click at [212, 215] on button "Complete Packing" at bounding box center [224, 210] width 41 height 10
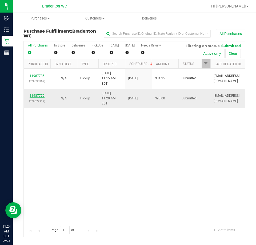
click at [37, 94] on link "11987770" at bounding box center [37, 96] width 15 height 4
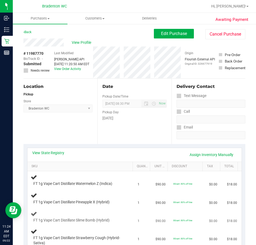
scroll to position [53, 0]
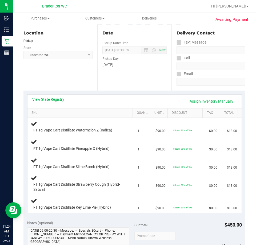
click at [57, 98] on link "View State Registry" at bounding box center [48, 99] width 32 height 5
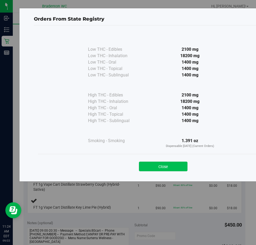
click at [173, 168] on button "Close" at bounding box center [163, 166] width 49 height 10
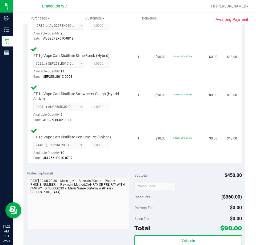
scroll to position [230, 0]
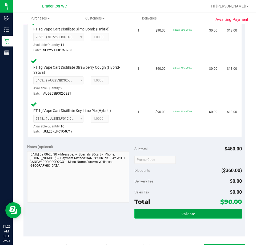
click at [167, 213] on button "Validate" at bounding box center [188, 214] width 108 height 10
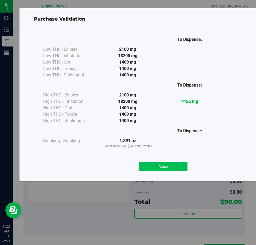
click at [153, 163] on button "Close" at bounding box center [163, 166] width 49 height 10
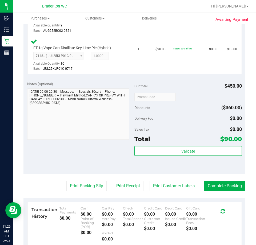
scroll to position [295, 0]
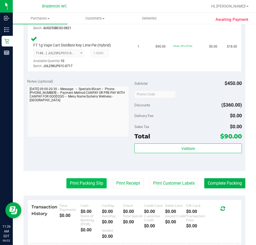
click at [89, 179] on button "Print Packing Slip" at bounding box center [86, 183] width 40 height 10
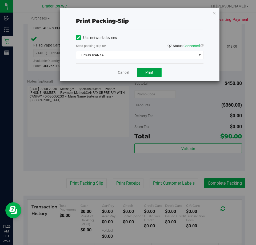
click at [150, 71] on span "Print" at bounding box center [149, 72] width 8 height 4
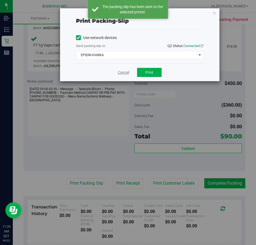
click at [120, 72] on link "Cancel" at bounding box center [123, 73] width 11 height 6
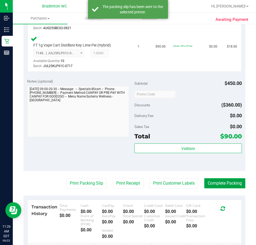
click at [216, 185] on button "Complete Packing" at bounding box center [224, 183] width 41 height 10
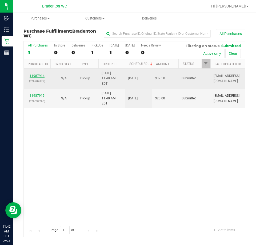
click at [37, 74] on link "11987914" at bounding box center [37, 76] width 15 height 4
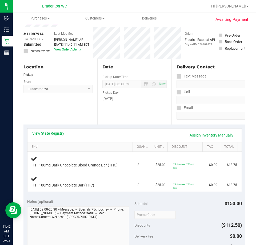
scroll to position [53, 0]
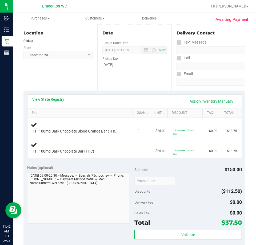
click at [56, 98] on link "View State Registry" at bounding box center [48, 99] width 32 height 5
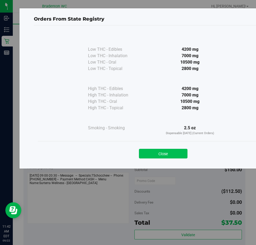
click at [168, 153] on button "Close" at bounding box center [163, 154] width 49 height 10
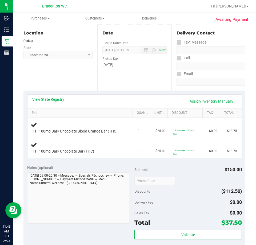
click at [57, 101] on link "View State Registry" at bounding box center [48, 99] width 32 height 5
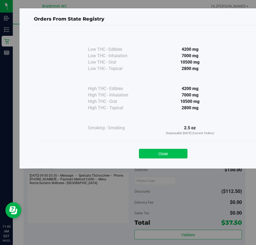
click at [165, 155] on button "Close" at bounding box center [163, 154] width 49 height 10
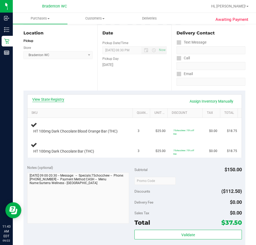
click at [47, 99] on link "View State Registry" at bounding box center [48, 99] width 32 height 5
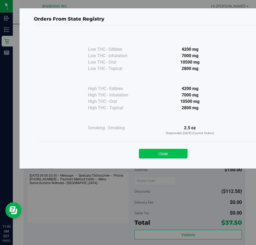
click at [176, 154] on button "Close" at bounding box center [163, 154] width 49 height 10
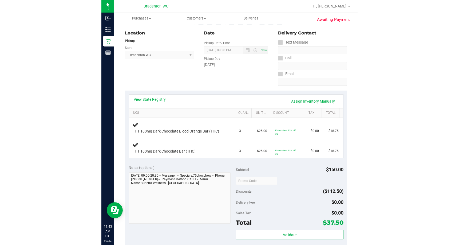
scroll to position [0, 0]
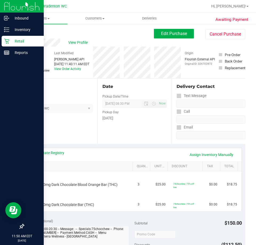
click at [6, 42] on icon at bounding box center [6, 40] width 5 height 5
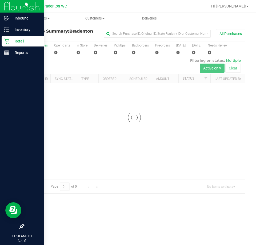
click at [7, 121] on div at bounding box center [22, 140] width 44 height 162
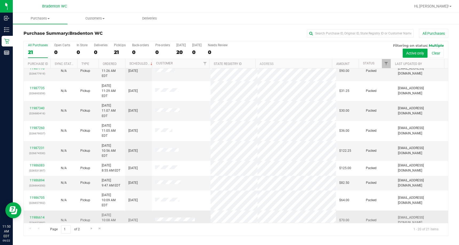
scroll to position [141, 0]
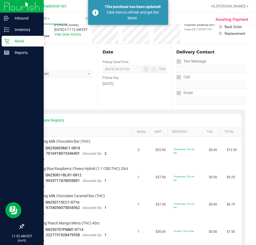
scroll to position [27, 0]
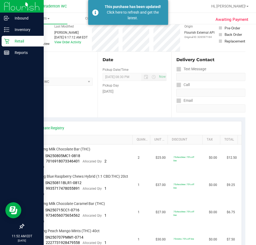
click at [5, 42] on icon at bounding box center [6, 40] width 5 height 5
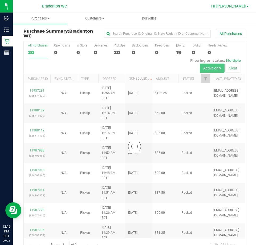
click at [236, 7] on span "Hi, [PERSON_NAME]!" at bounding box center [229, 6] width 35 height 4
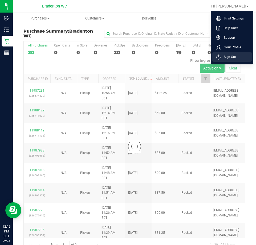
click at [224, 59] on span "Sign Out" at bounding box center [228, 56] width 15 height 5
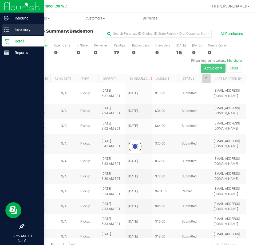
click at [5, 30] on icon at bounding box center [6, 29] width 5 height 5
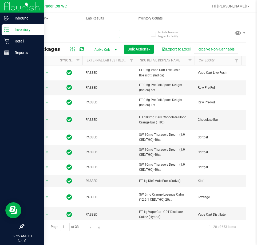
click at [86, 34] on input "text" at bounding box center [71, 34] width 97 height 8
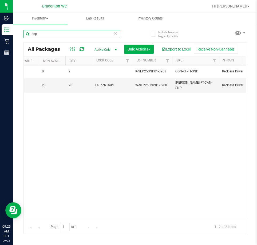
type input "snp"
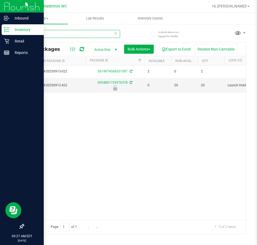
scroll to position [0, 246]
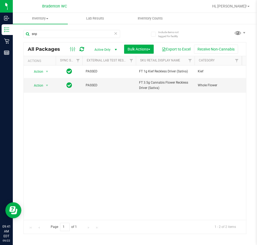
click at [115, 35] on icon at bounding box center [116, 33] width 4 height 6
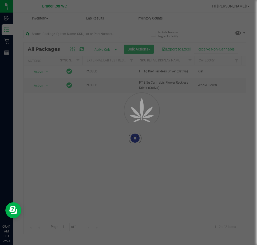
click at [96, 32] on div at bounding box center [128, 122] width 257 height 245
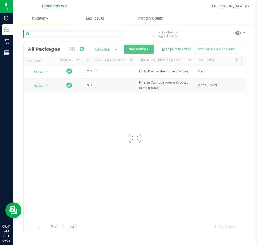
click at [71, 32] on input "text" at bounding box center [71, 34] width 97 height 8
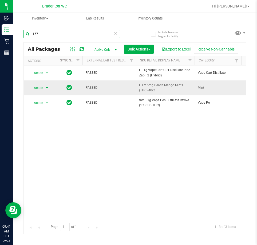
type input "-157"
click at [46, 88] on span "select" at bounding box center [47, 88] width 4 height 4
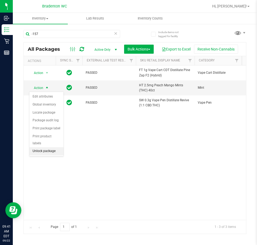
click at [49, 147] on li "Unlock package" at bounding box center [46, 151] width 34 height 8
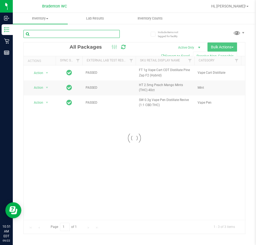
click at [78, 35] on input "text" at bounding box center [71, 34] width 96 height 8
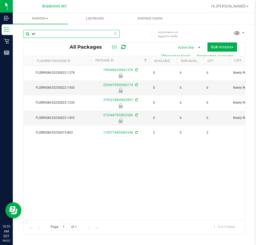
scroll to position [0, 240]
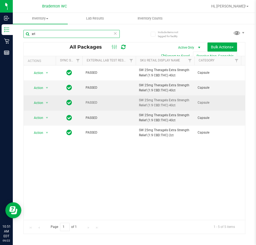
type input "xrl"
click at [37, 106] on span "Action" at bounding box center [36, 102] width 14 height 7
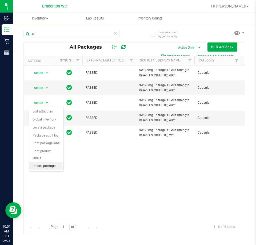
click at [43, 162] on li "Unlock package" at bounding box center [46, 166] width 34 height 8
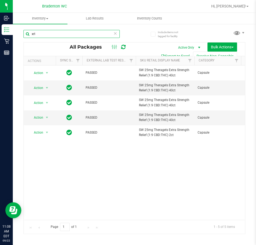
click at [61, 33] on input "xrl" at bounding box center [71, 34] width 96 height 8
type input "x"
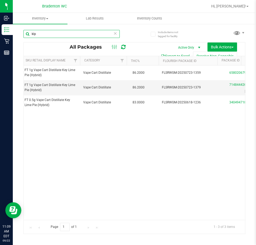
scroll to position [0, 114]
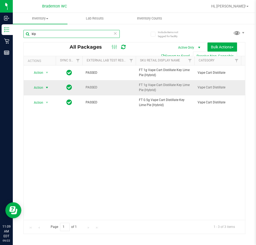
type input "klp"
click at [46, 87] on span "select" at bounding box center [47, 87] width 4 height 4
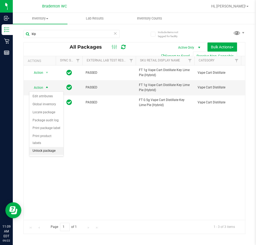
click at [49, 147] on li "Unlock package" at bounding box center [46, 151] width 34 height 8
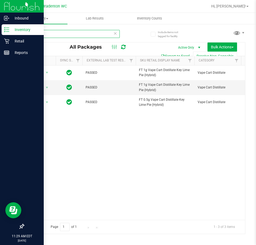
drag, startPoint x: 57, startPoint y: 35, endPoint x: 12, endPoint y: 28, distance: 45.6
click at [12, 33] on div "Inbound Inventory Retail Reports 11:29 AM EDT 09/22/2025 09/22 Bradenton WC Hi,…" at bounding box center [128, 122] width 256 height 245
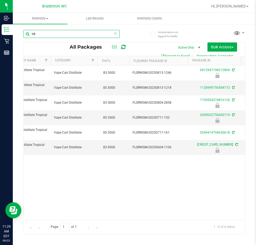
scroll to position [0, 152]
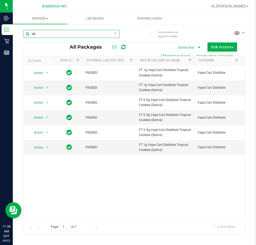
drag, startPoint x: 78, startPoint y: 31, endPoint x: 17, endPoint y: 26, distance: 61.5
click at [19, 27] on div "Include items not tagged for facility trk All Packages Active Only Active Only …" at bounding box center [134, 104] width 243 height 163
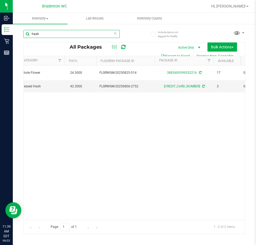
scroll to position [0, 192]
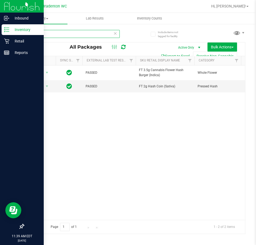
type input "hash"
